Goal: Task Accomplishment & Management: Complete application form

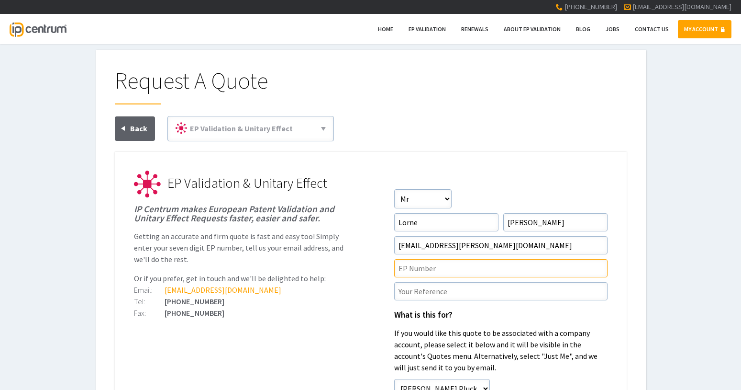
click at [420, 271] on input"] "text" at bounding box center [500, 268] width 213 height 18
type input"] "21857030.7"
click at [451, 294] on input"] "text" at bounding box center [500, 291] width 213 height 18
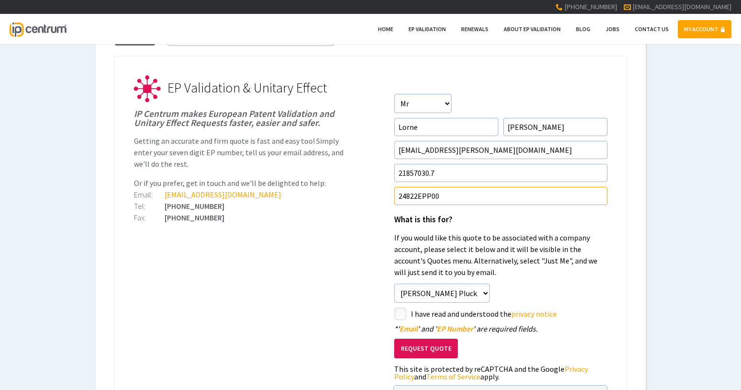
scroll to position [96, 0]
type input"] "24822EPP00"
click at [401, 314] on input"] "checkbox" at bounding box center [401, 313] width 11 height 11
checkbox input"] "true"
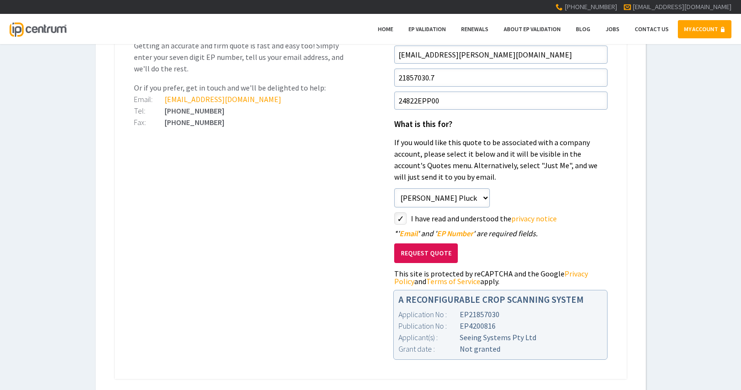
scroll to position [191, 0]
click at [425, 251] on button "Request Quote" at bounding box center [426, 253] width 64 height 20
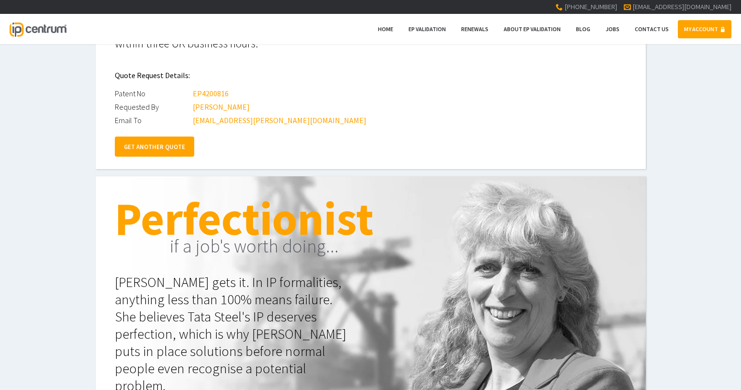
scroll to position [97, 0]
